Goal: Check status

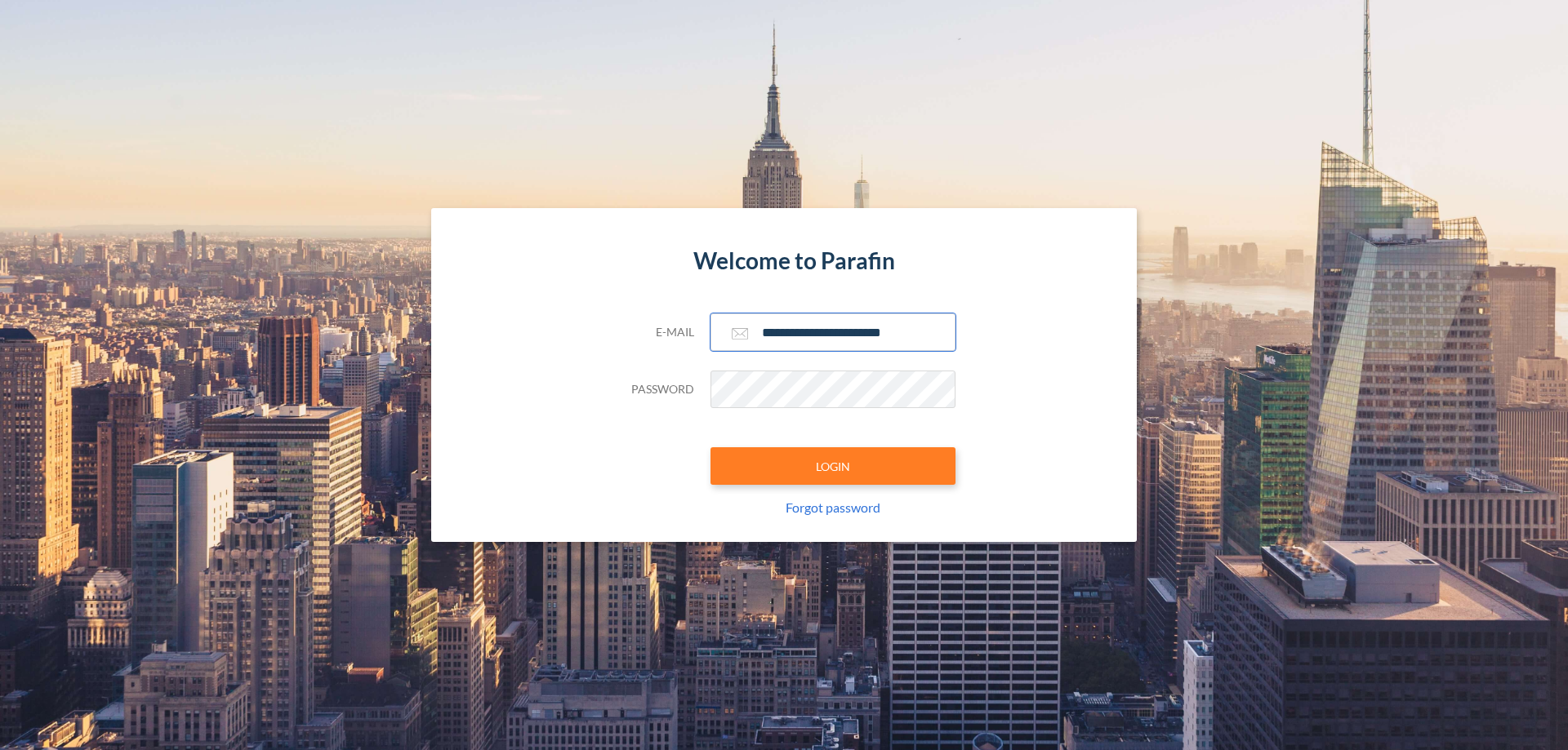
type input "**********"
click at [833, 466] on button "LOGIN" at bounding box center [832, 465] width 245 height 37
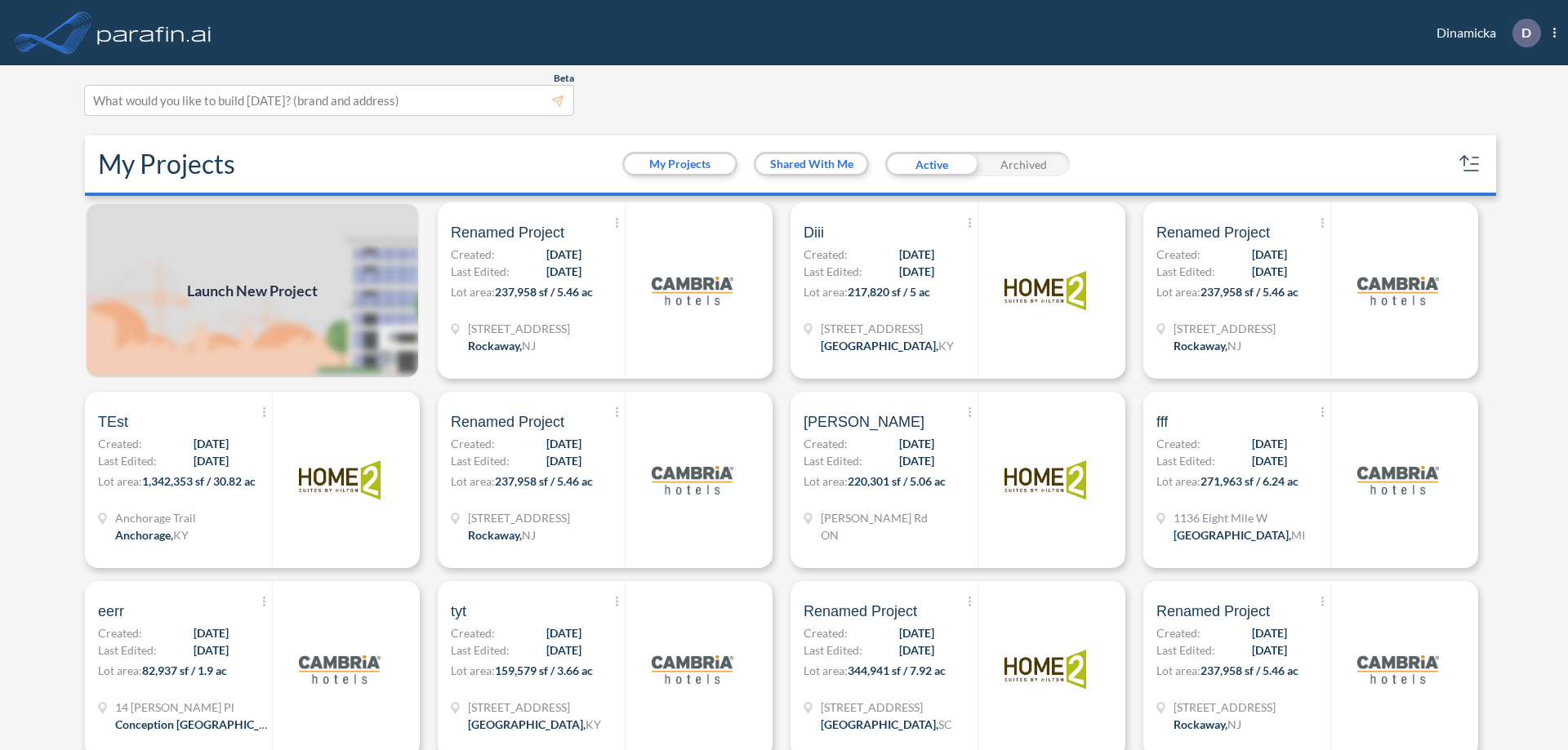
scroll to position [4, 0]
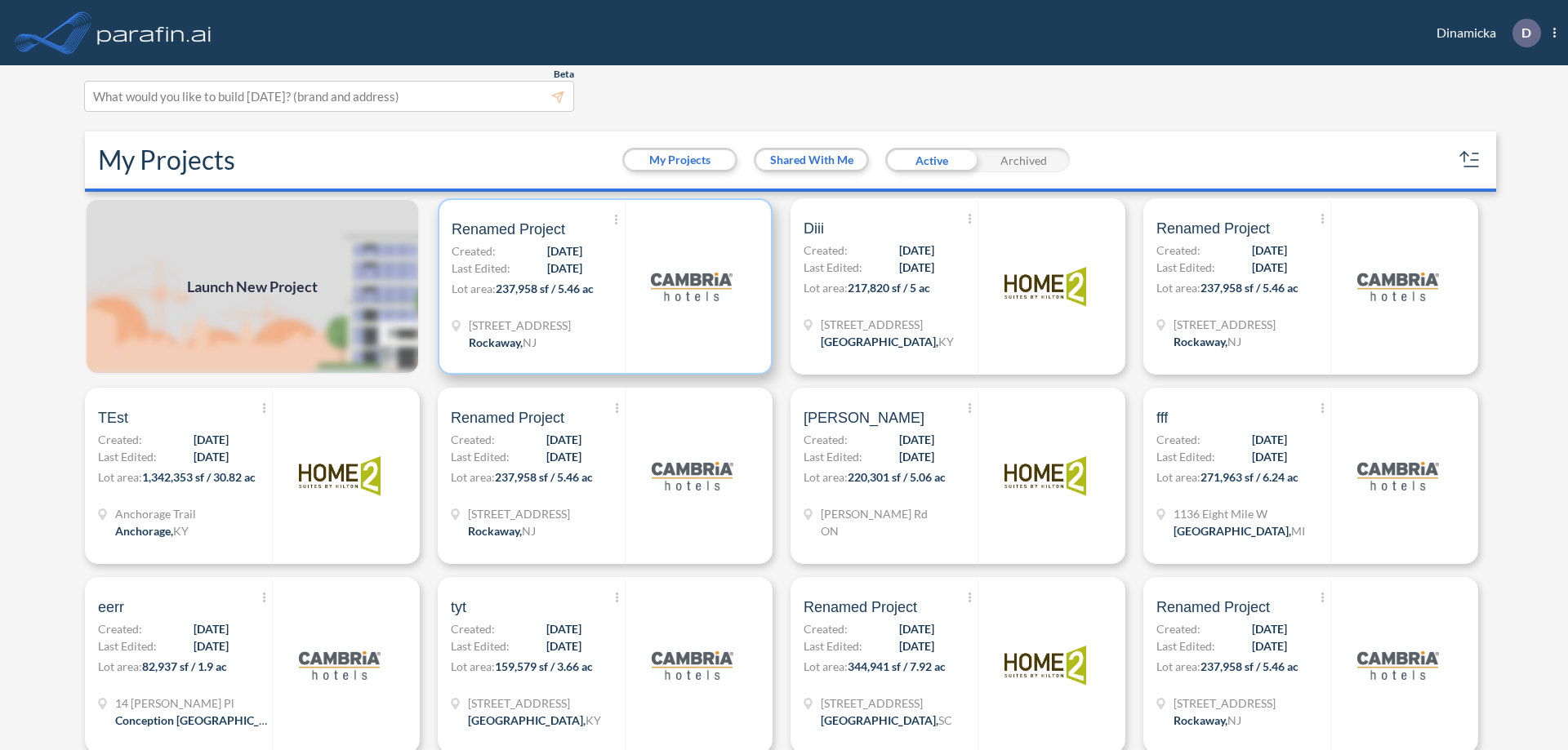
click at [601, 287] on p "Lot area: 237,958 sf / 5.46 ac" at bounding box center [538, 291] width 173 height 24
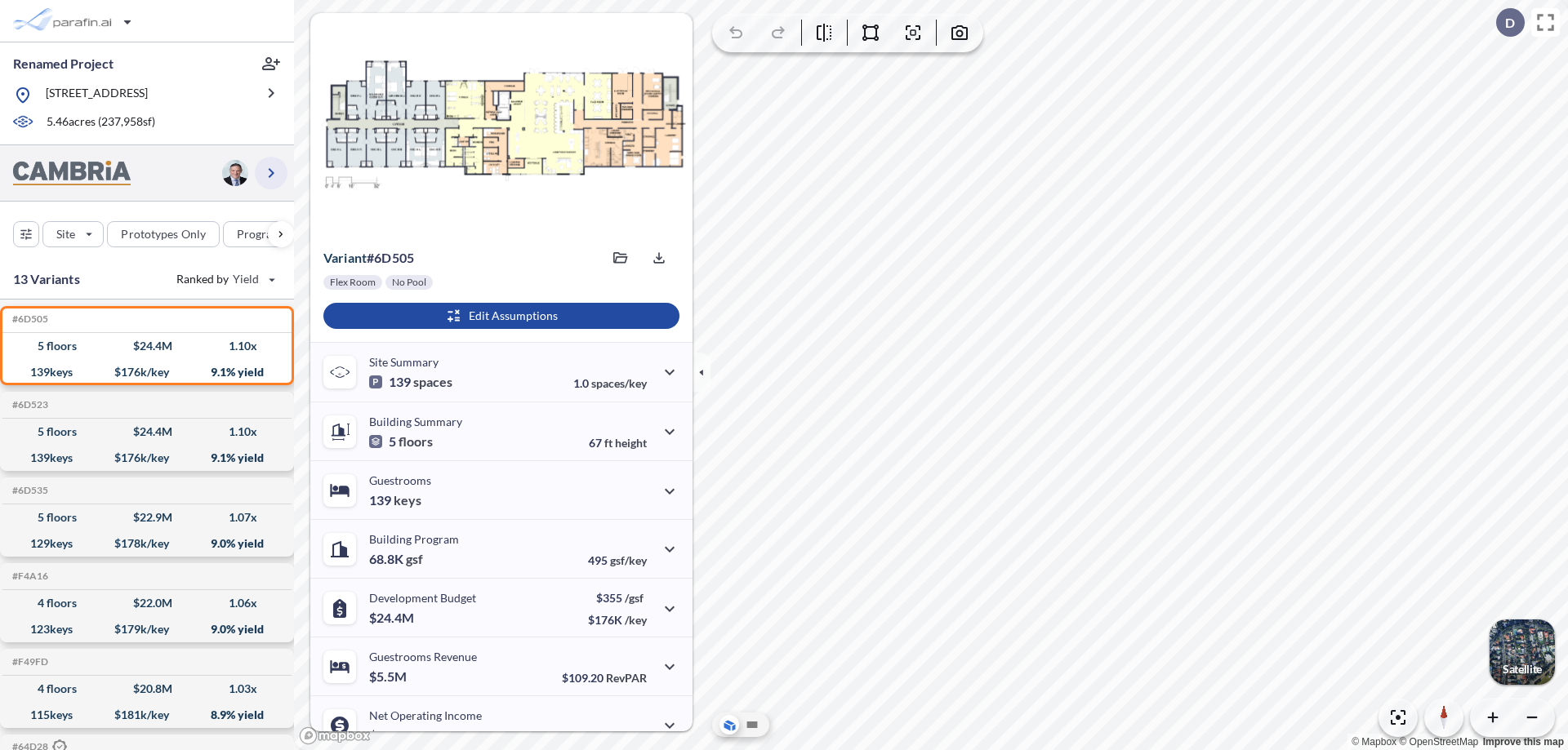
click at [271, 172] on icon "button" at bounding box center [271, 172] width 19 height 19
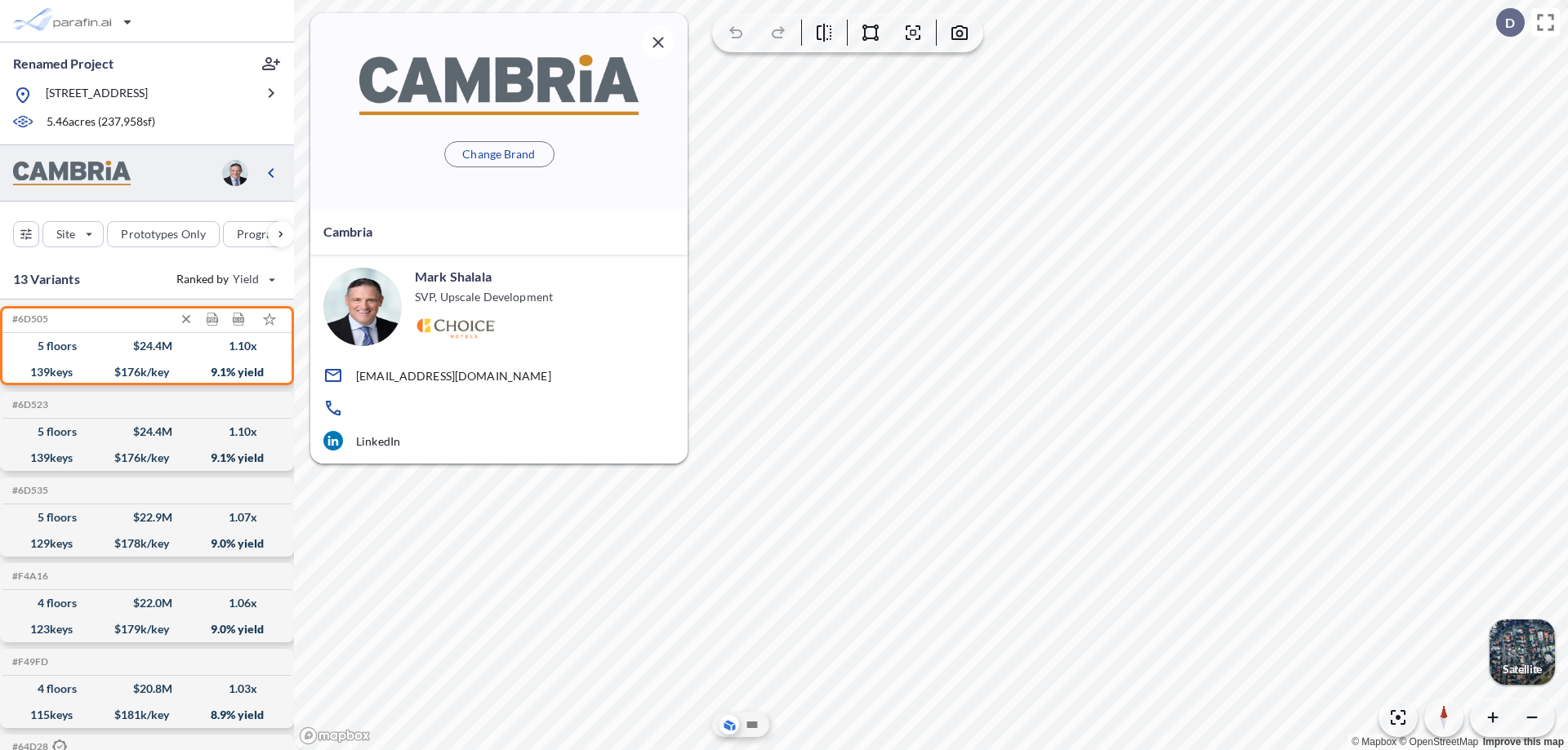
scroll to position [6, 0]
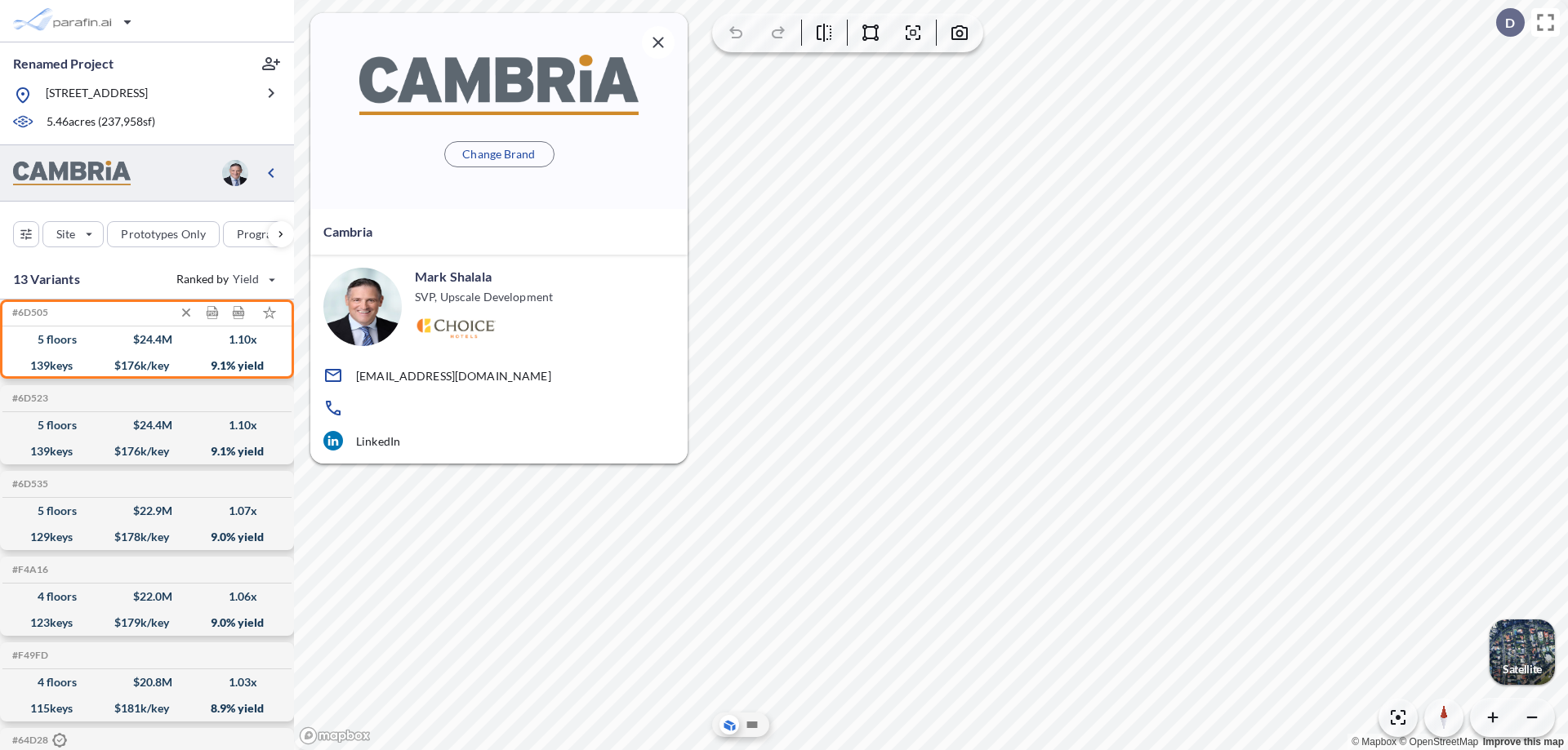
click at [147, 340] on div "$ 24.4 M" at bounding box center [153, 340] width 39 height 0
